Goal: Transaction & Acquisition: Purchase product/service

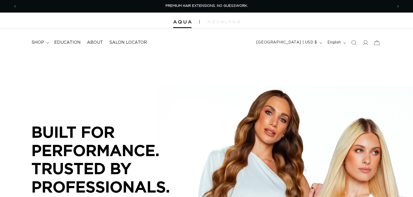
click at [355, 42] on icon "Search" at bounding box center [353, 42] width 5 height 5
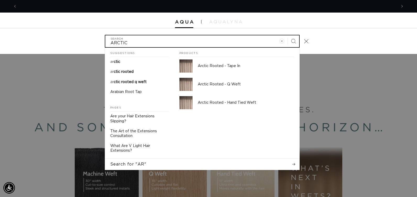
scroll to position [0, 760]
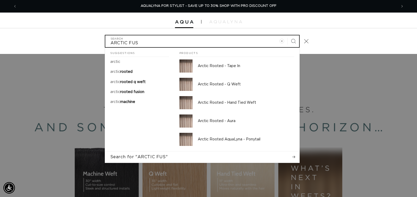
type input "ARCTIC FUS"
click at [288, 35] on button "Search" at bounding box center [294, 41] width 12 height 12
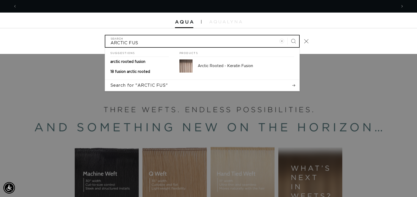
scroll to position [0, 0]
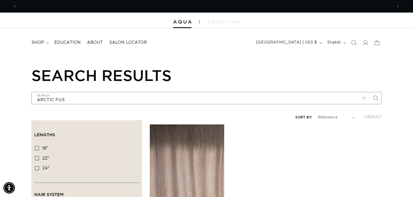
scroll to position [0, 752]
click at [365, 44] on icon at bounding box center [366, 42] width 6 height 5
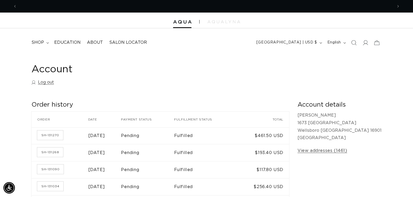
scroll to position [0, 752]
click at [353, 42] on icon "Search" at bounding box center [354, 43] width 6 height 6
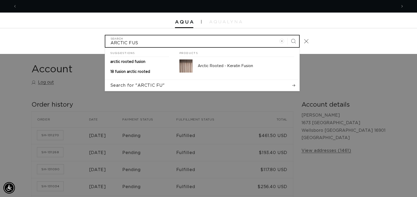
scroll to position [0, 760]
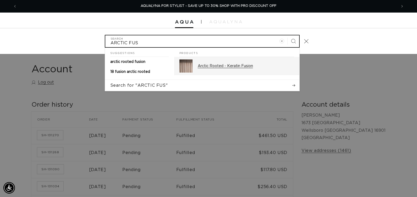
type input "ARCTIC FUS"
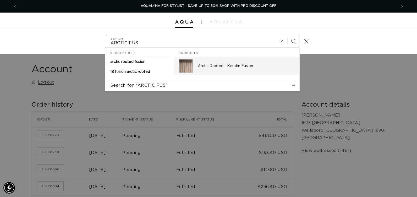
click at [248, 63] on div "Arctic Rooted - Keratin Fusion" at bounding box center [246, 65] width 96 height 13
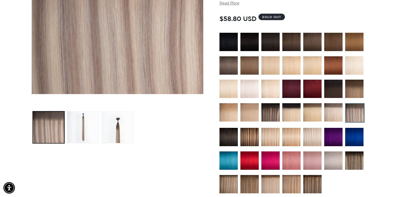
scroll to position [0, 752]
click at [341, 114] on img at bounding box center [333, 112] width 18 height 18
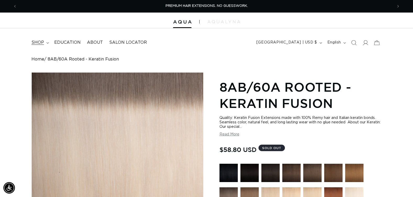
click at [34, 41] on span "shop" at bounding box center [37, 43] width 13 height 6
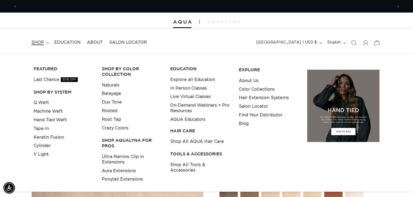
scroll to position [0, 376]
click at [53, 80] on link "Last Chance 30% OFF" at bounding box center [56, 79] width 44 height 9
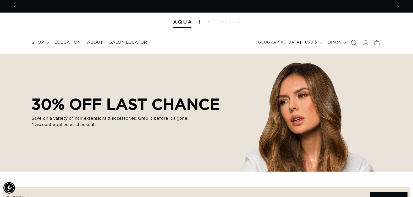
click at [354, 44] on icon "Search" at bounding box center [354, 43] width 6 height 6
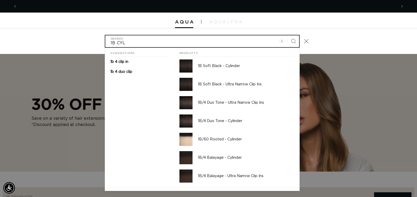
scroll to position [0, 760]
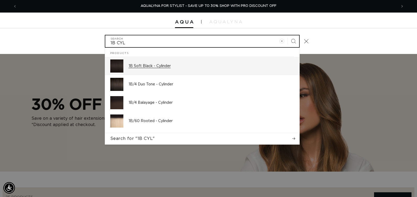
type input "1B CYL"
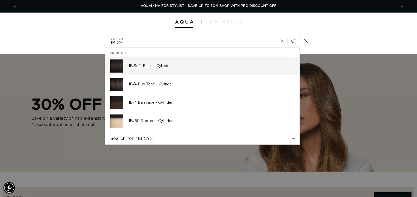
click at [158, 66] on p "1B Soft Black - Cylinder" at bounding box center [212, 66] width 166 height 5
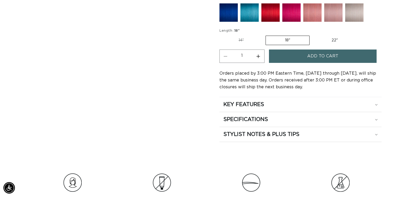
scroll to position [236, 0]
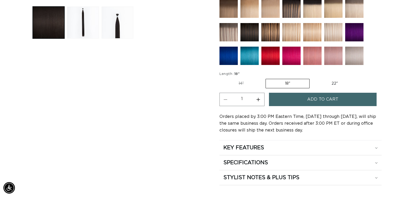
click at [295, 99] on button "Add to cart" at bounding box center [323, 99] width 108 height 13
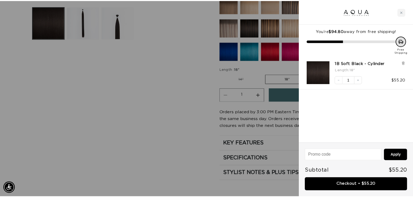
scroll to position [0, 0]
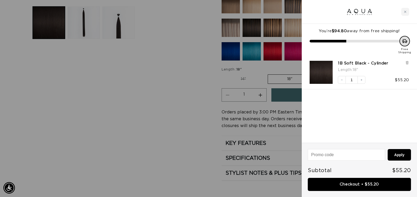
click at [186, 107] on div at bounding box center [208, 98] width 417 height 197
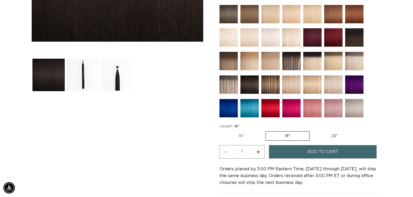
scroll to position [0, 376]
click at [357, 38] on img at bounding box center [354, 37] width 18 height 18
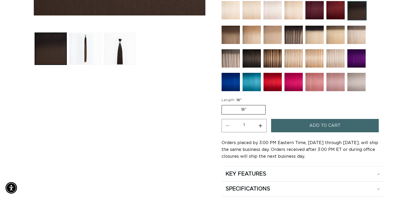
scroll to position [0, 376]
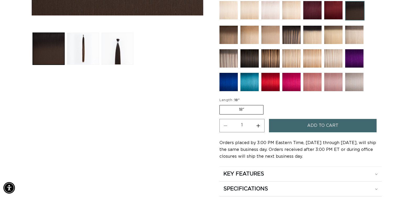
click at [258, 125] on button "Increase quantity for 1B/4 Balayage - Cylinder" at bounding box center [259, 125] width 12 height 13
type input "2"
click at [293, 126] on button "Add to cart" at bounding box center [323, 125] width 108 height 13
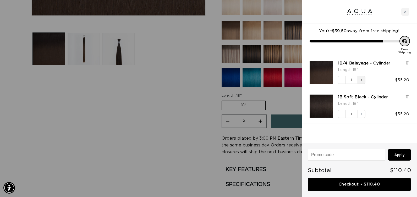
scroll to position [0, 380]
click at [361, 79] on icon "Increase quantity" at bounding box center [361, 79] width 3 height 3
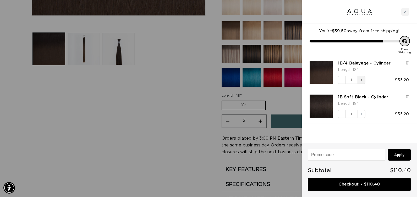
click at [181, 104] on div at bounding box center [208, 98] width 417 height 197
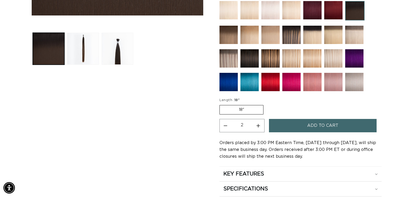
scroll to position [0, 376]
